Goal: Information Seeking & Learning: Learn about a topic

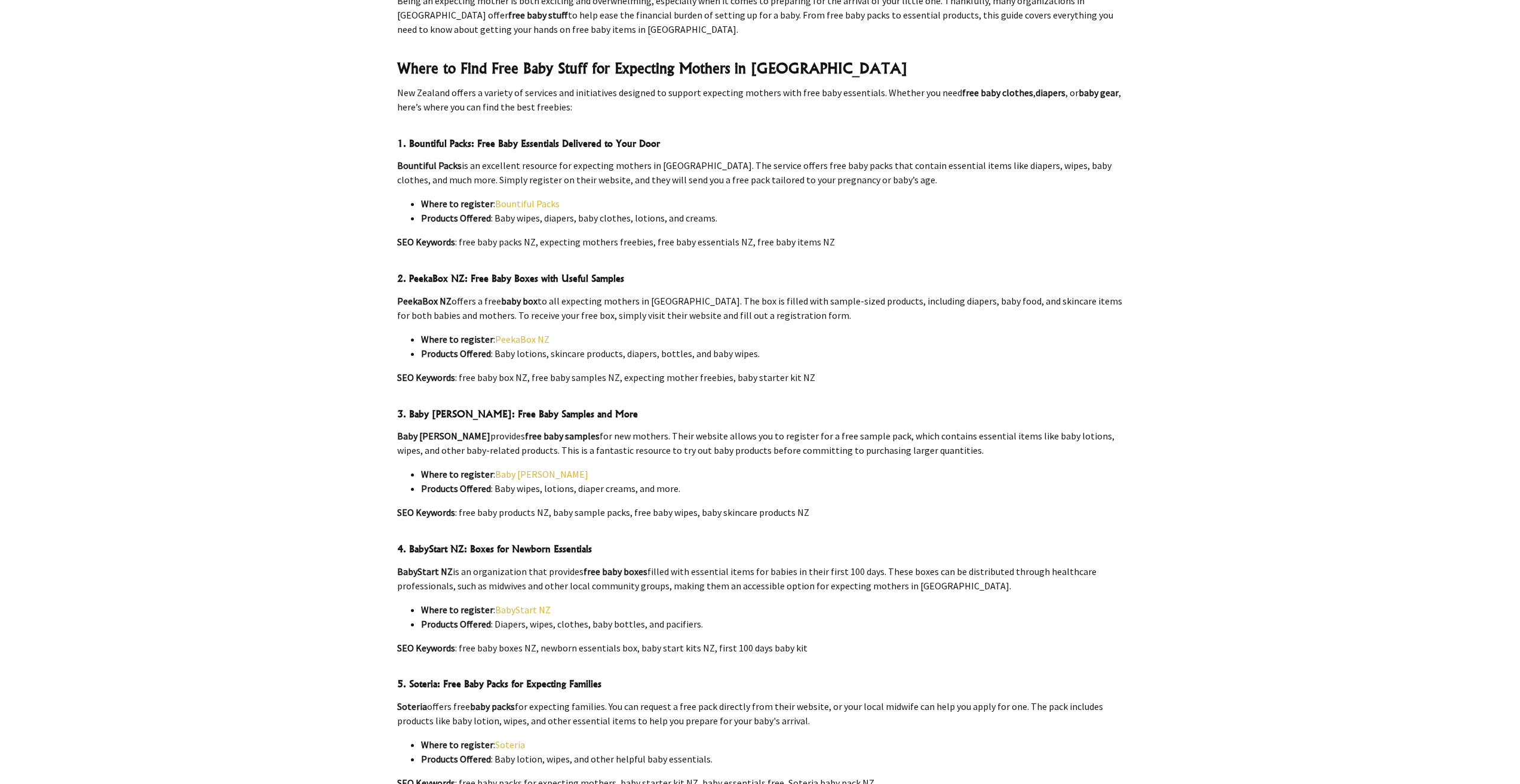
scroll to position [418, 0]
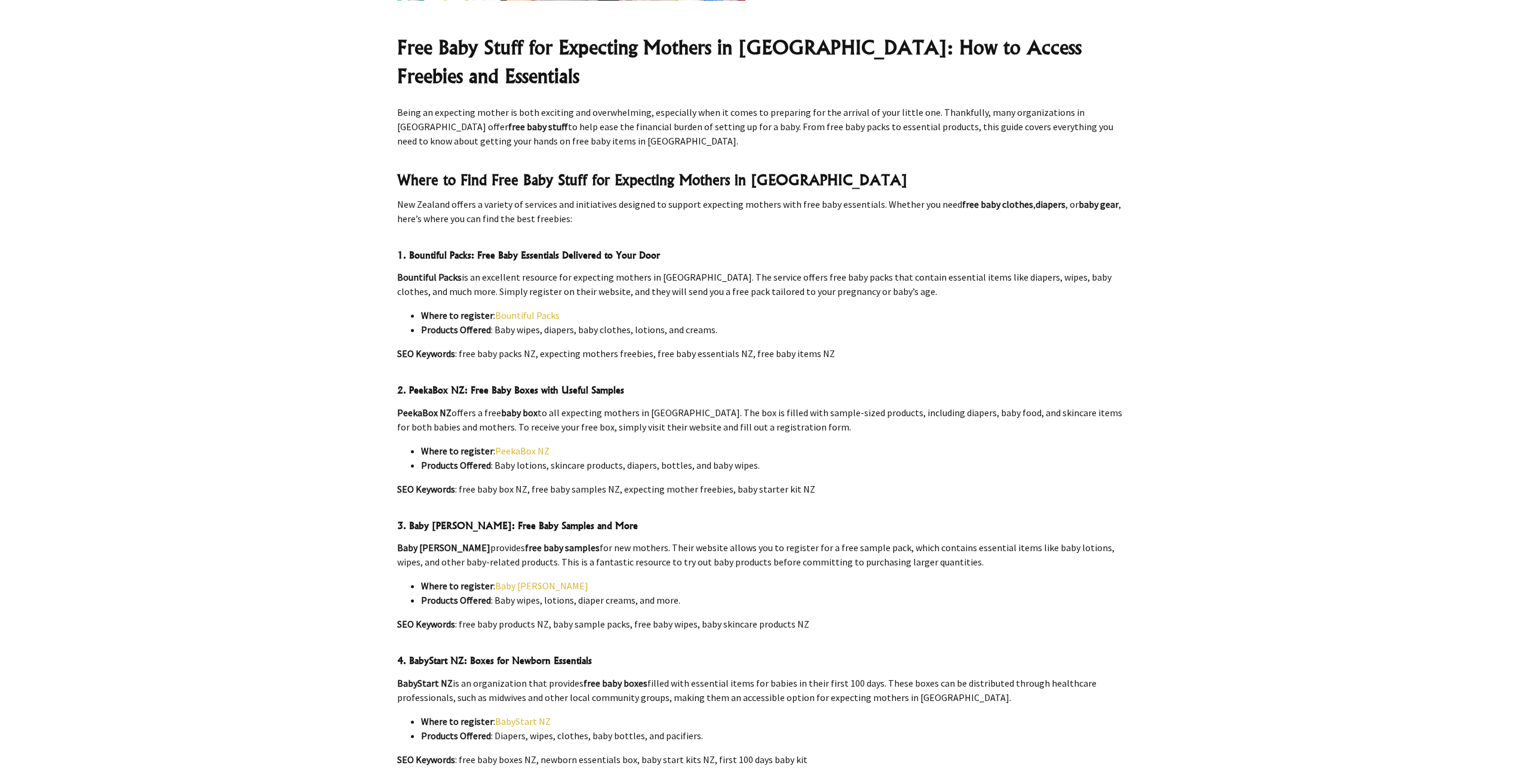
click at [515, 309] on link "Bountiful Packs" at bounding box center [527, 315] width 65 height 12
click at [496, 445] on link "PeekaBox NZ" at bounding box center [522, 451] width 55 height 12
click at [525, 580] on link "Baby [PERSON_NAME]" at bounding box center [541, 585] width 93 height 12
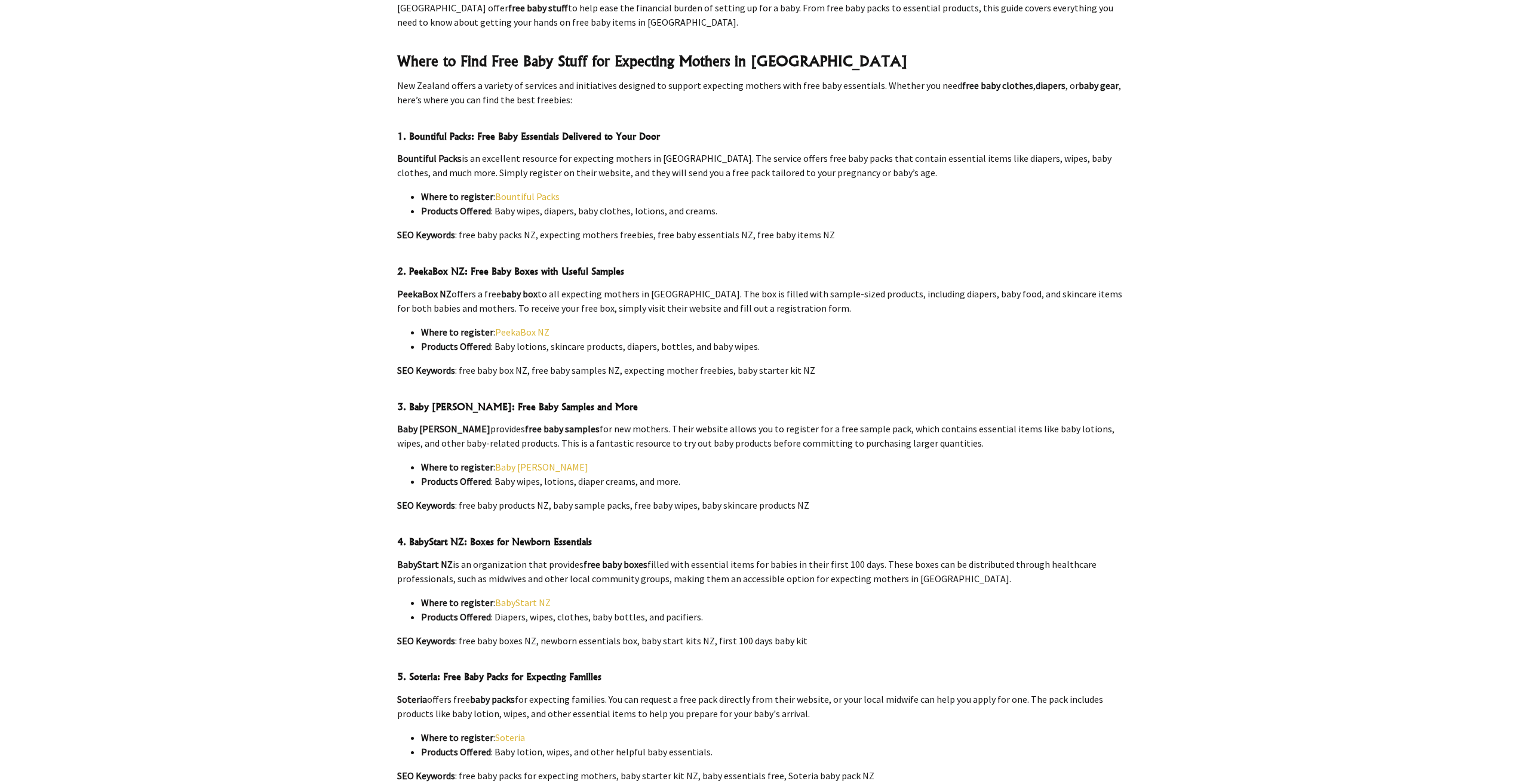
scroll to position [537, 0]
click at [520, 596] on link "BabyStart NZ" at bounding box center [523, 602] width 55 height 12
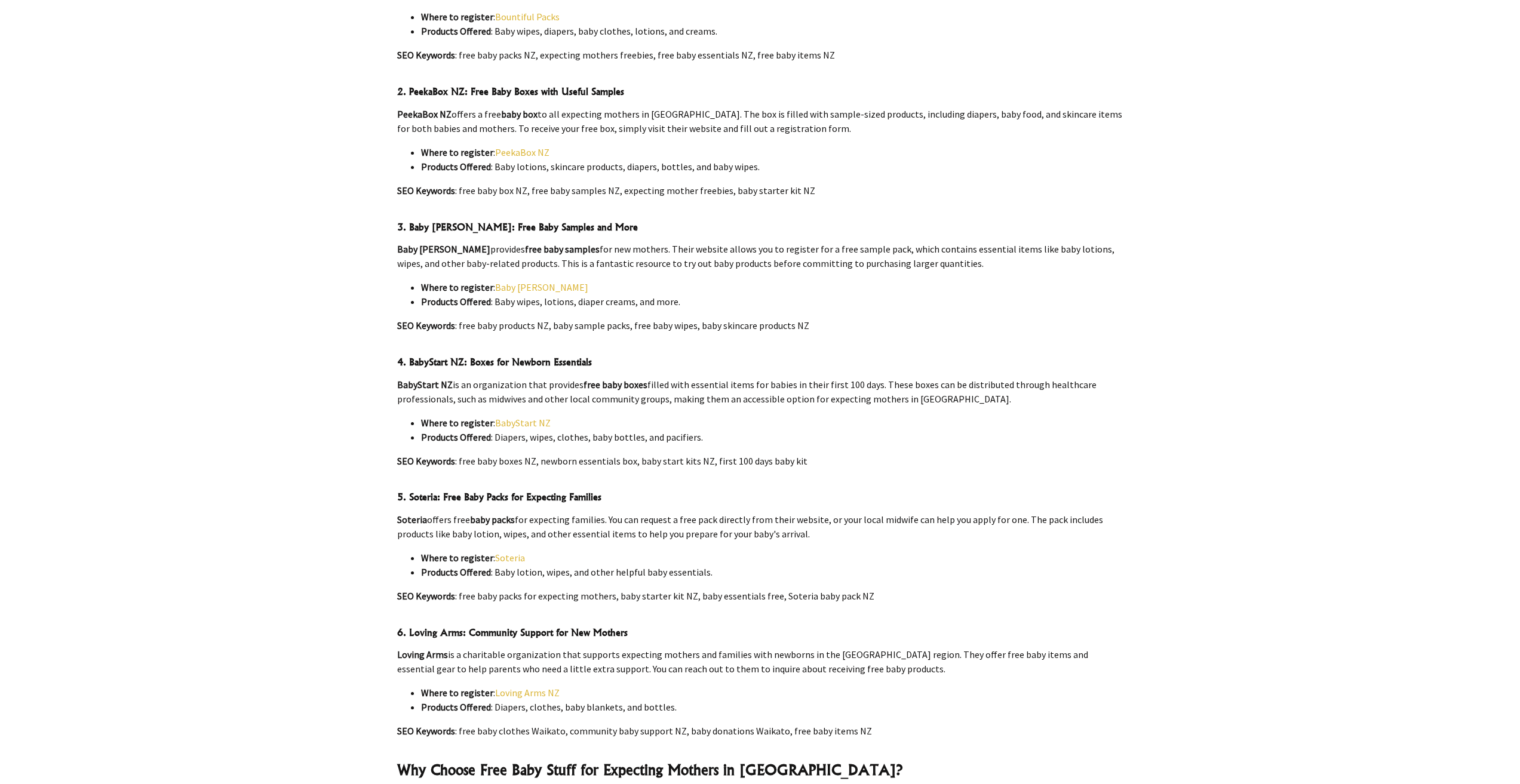
click at [506, 551] on link "Soteria" at bounding box center [510, 557] width 30 height 12
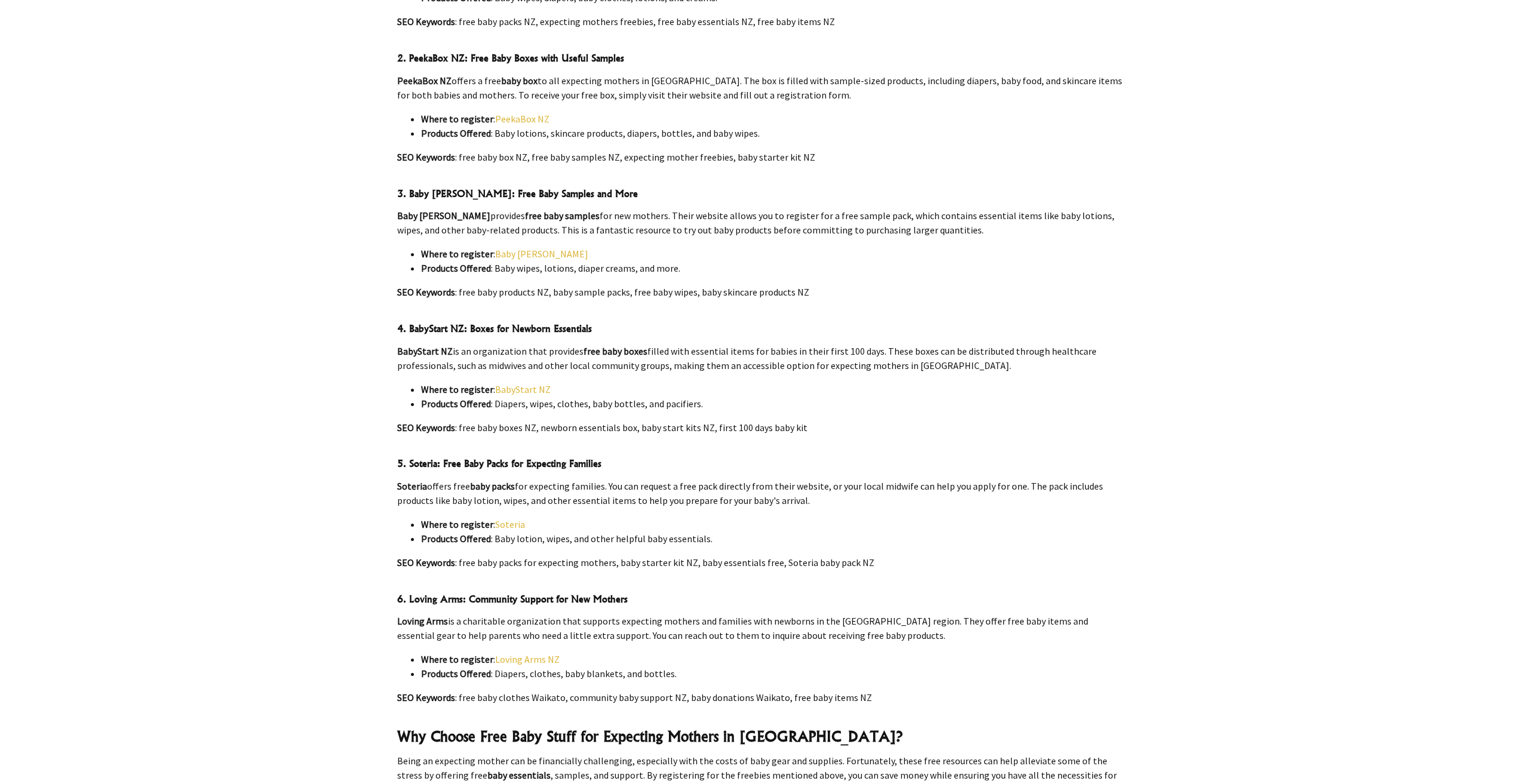
scroll to position [895, 0]
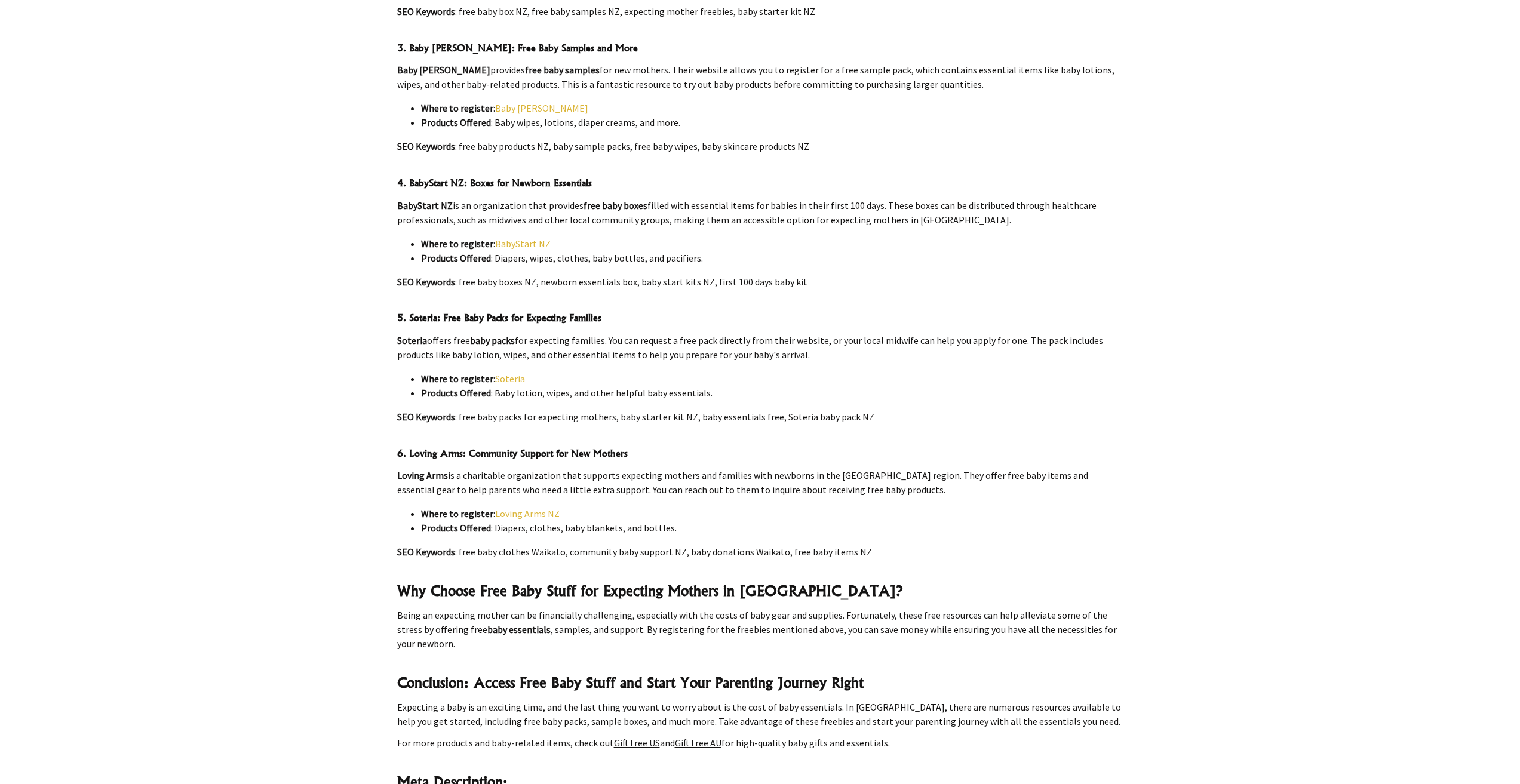
click at [511, 507] on link "Loving Arms NZ" at bounding box center [527, 513] width 65 height 12
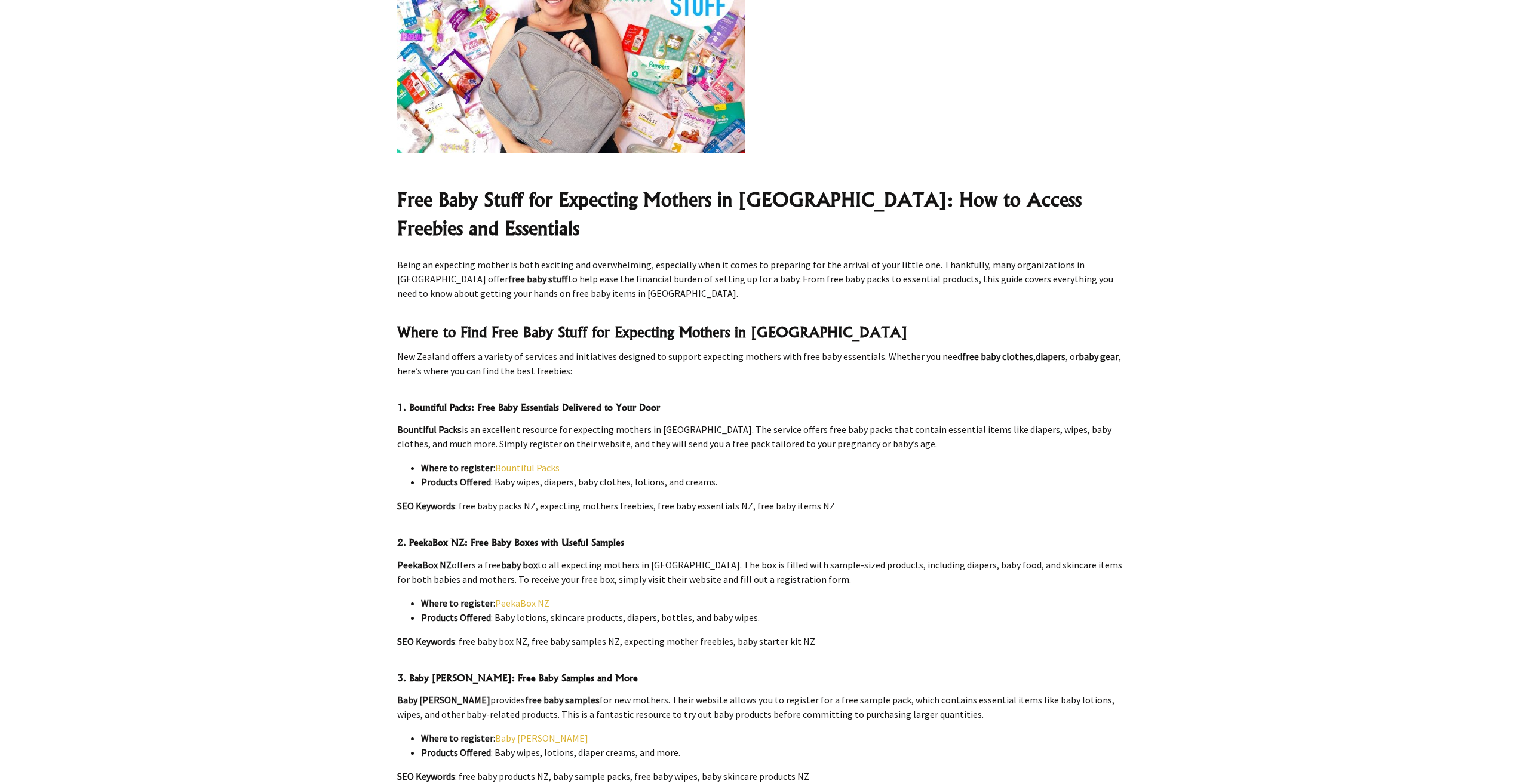
scroll to position [119, 0]
